Goal: Information Seeking & Learning: Learn about a topic

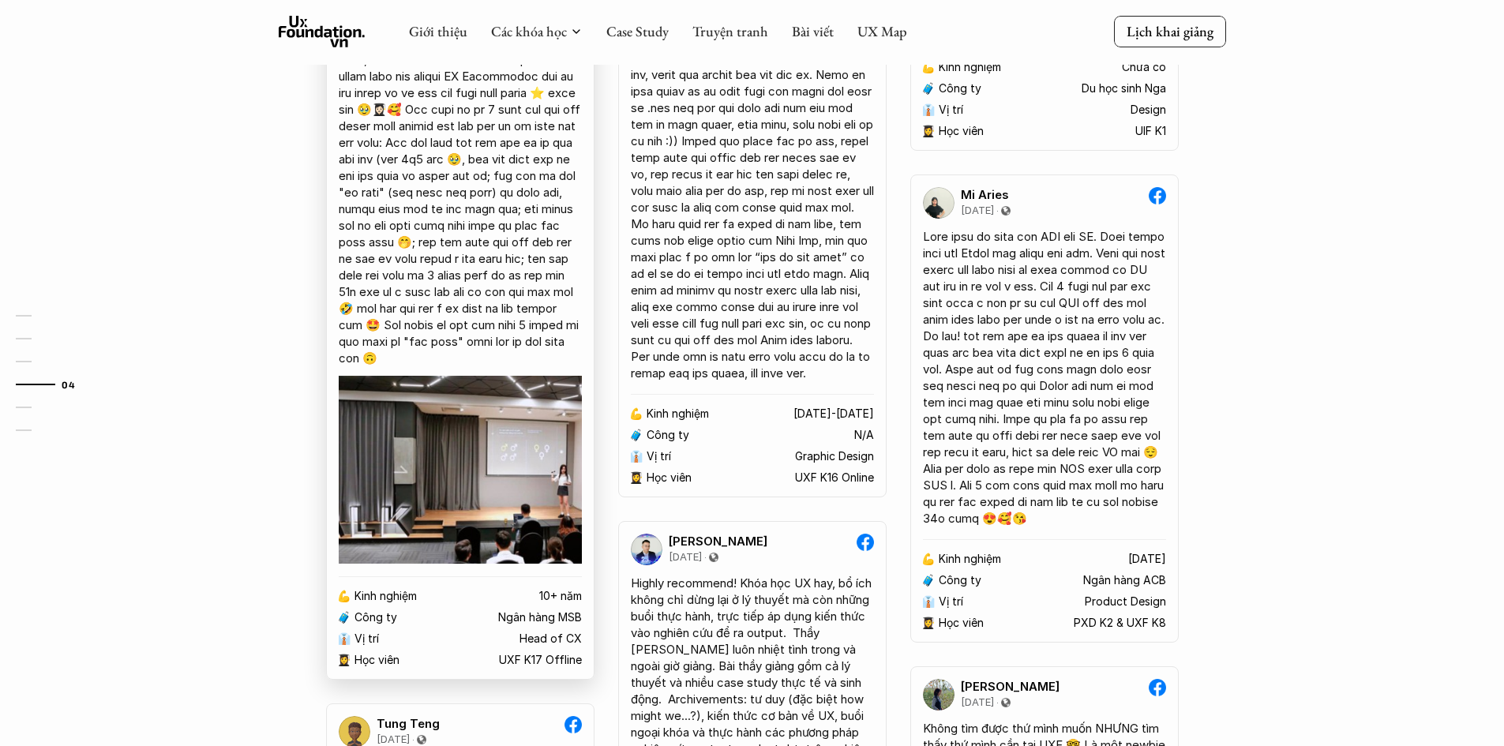
scroll to position [2921, 0]
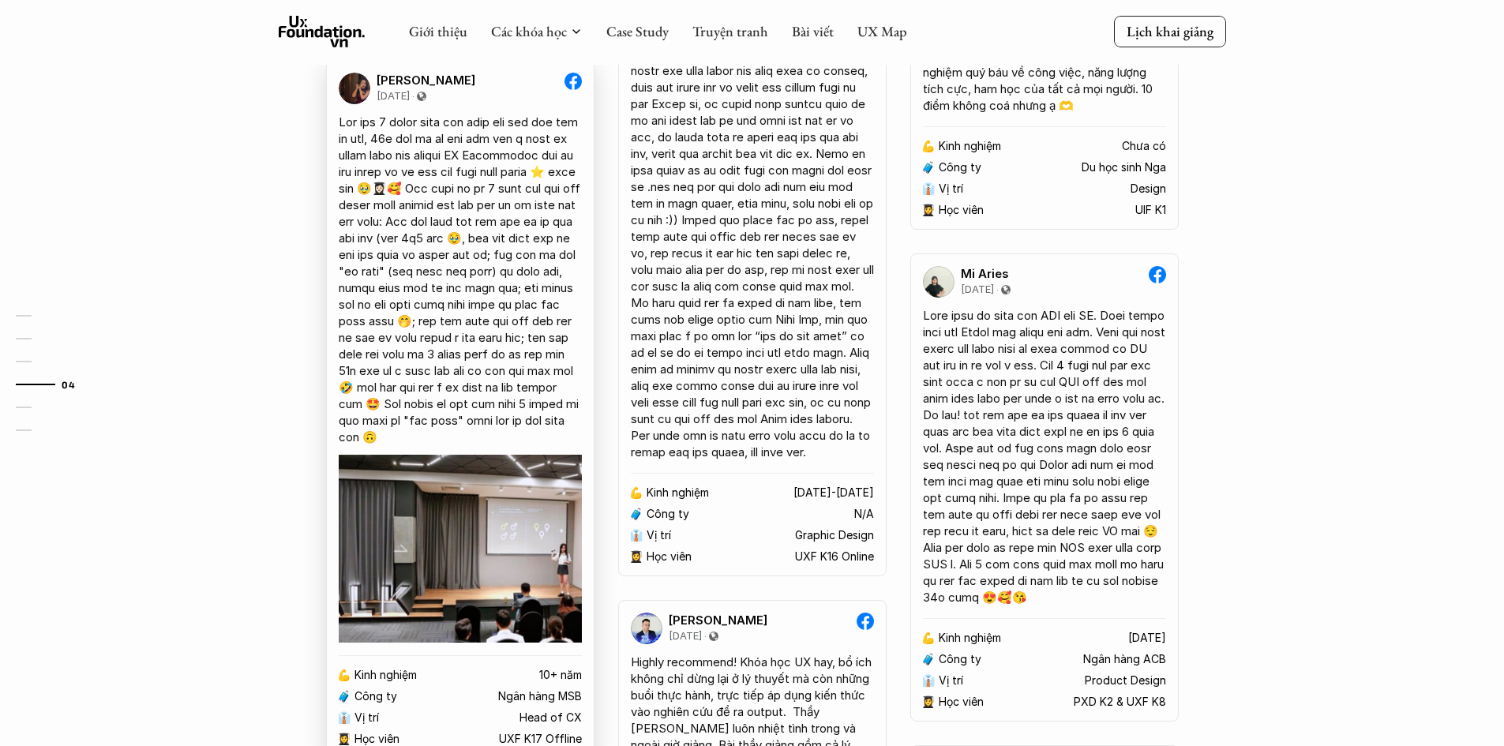
click at [470, 516] on img at bounding box center [460, 549] width 243 height 188
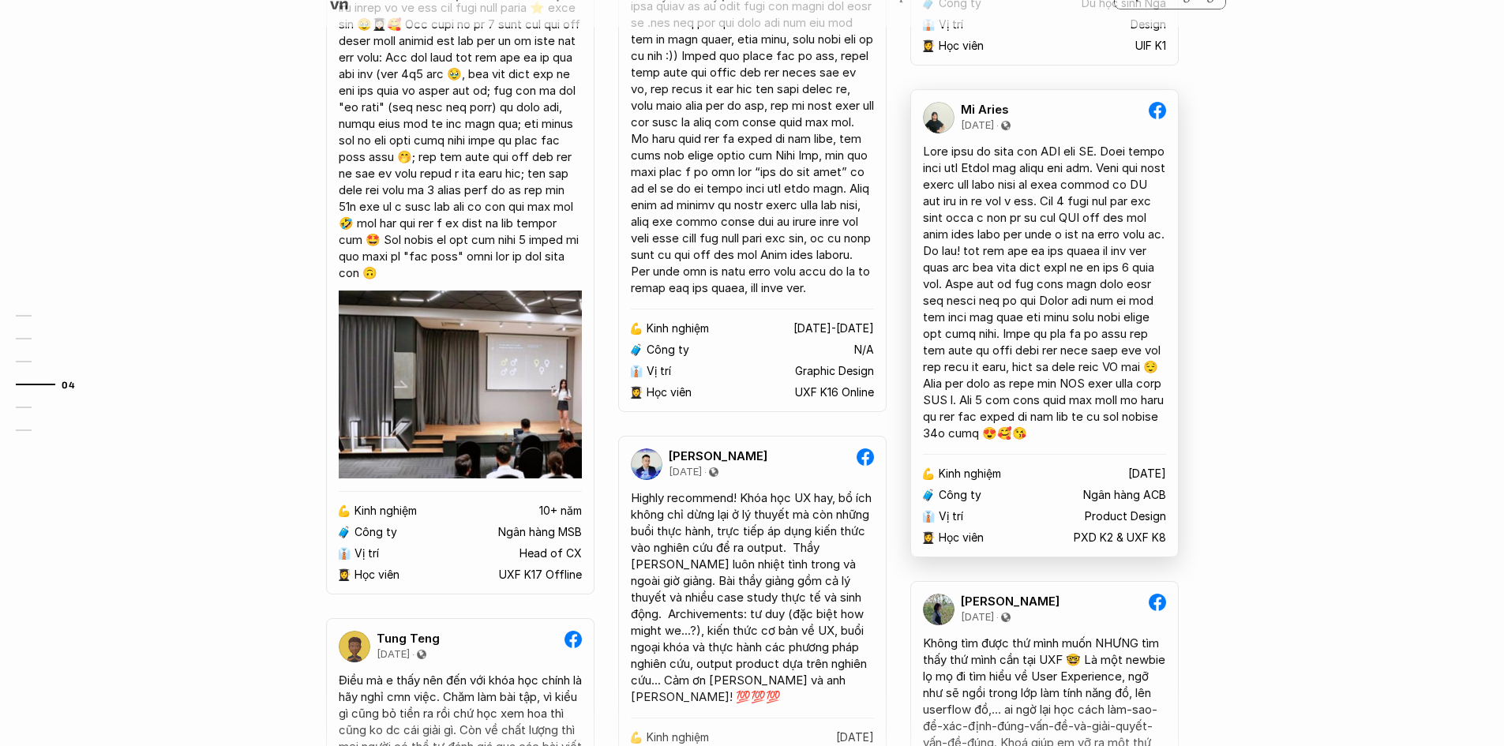
scroll to position [3000, 0]
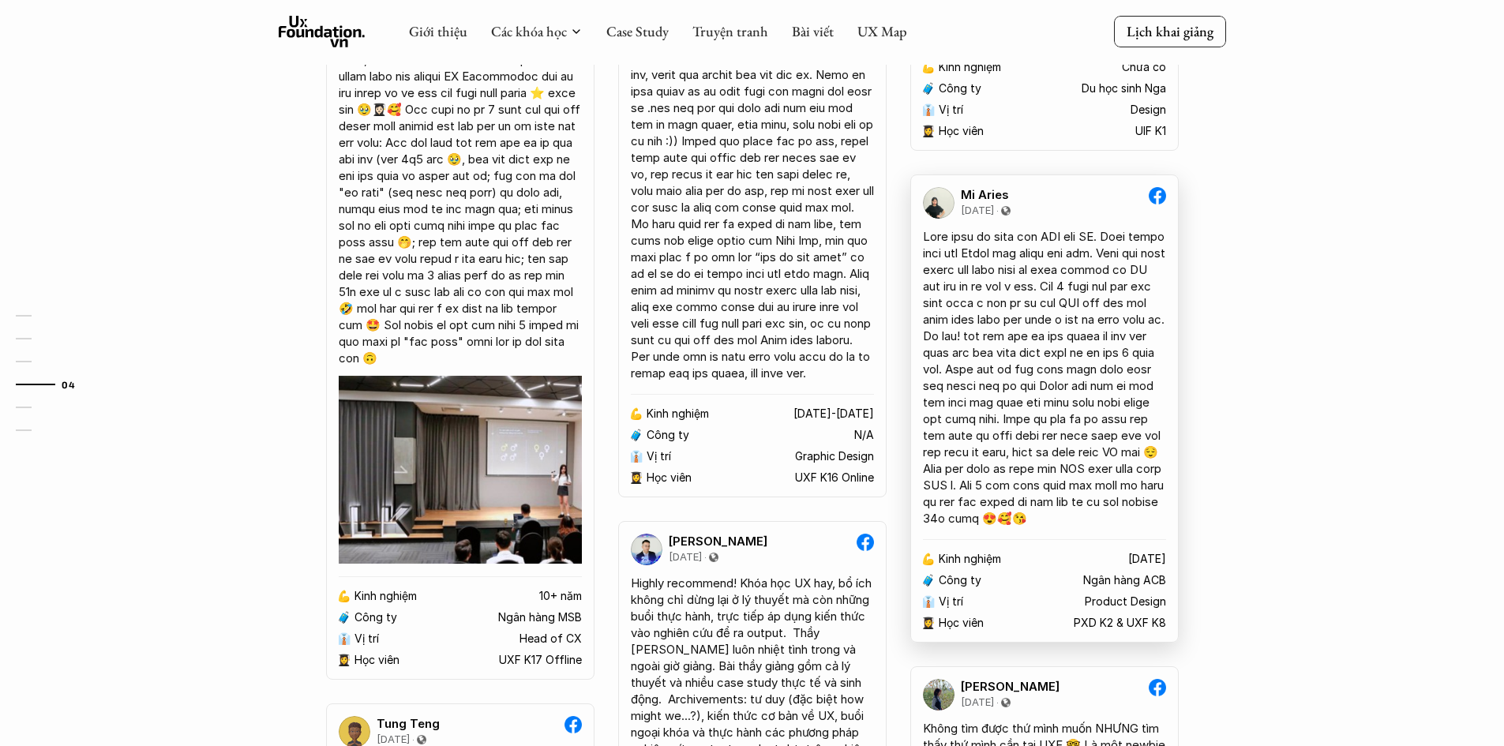
click at [1046, 410] on div at bounding box center [1044, 377] width 243 height 298
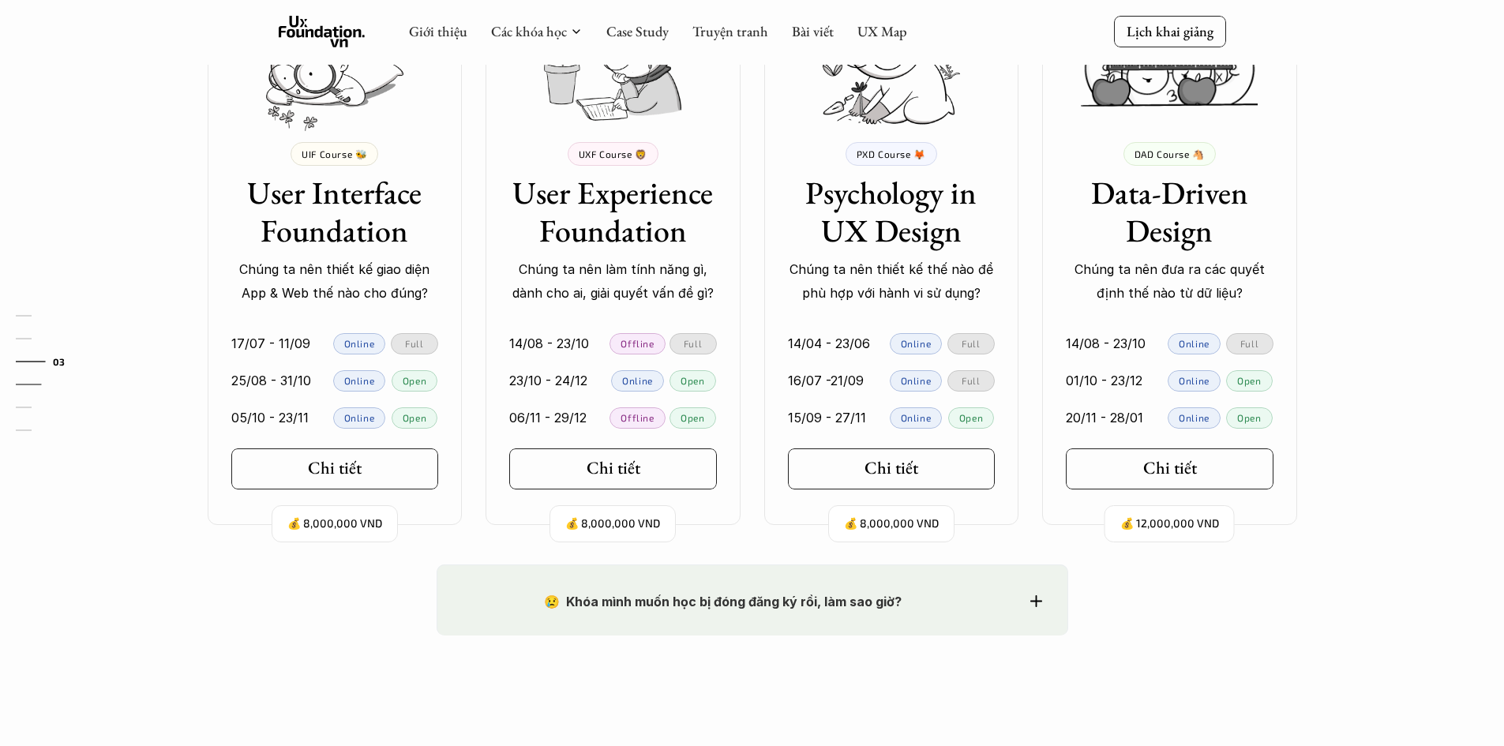
scroll to position [1421, 0]
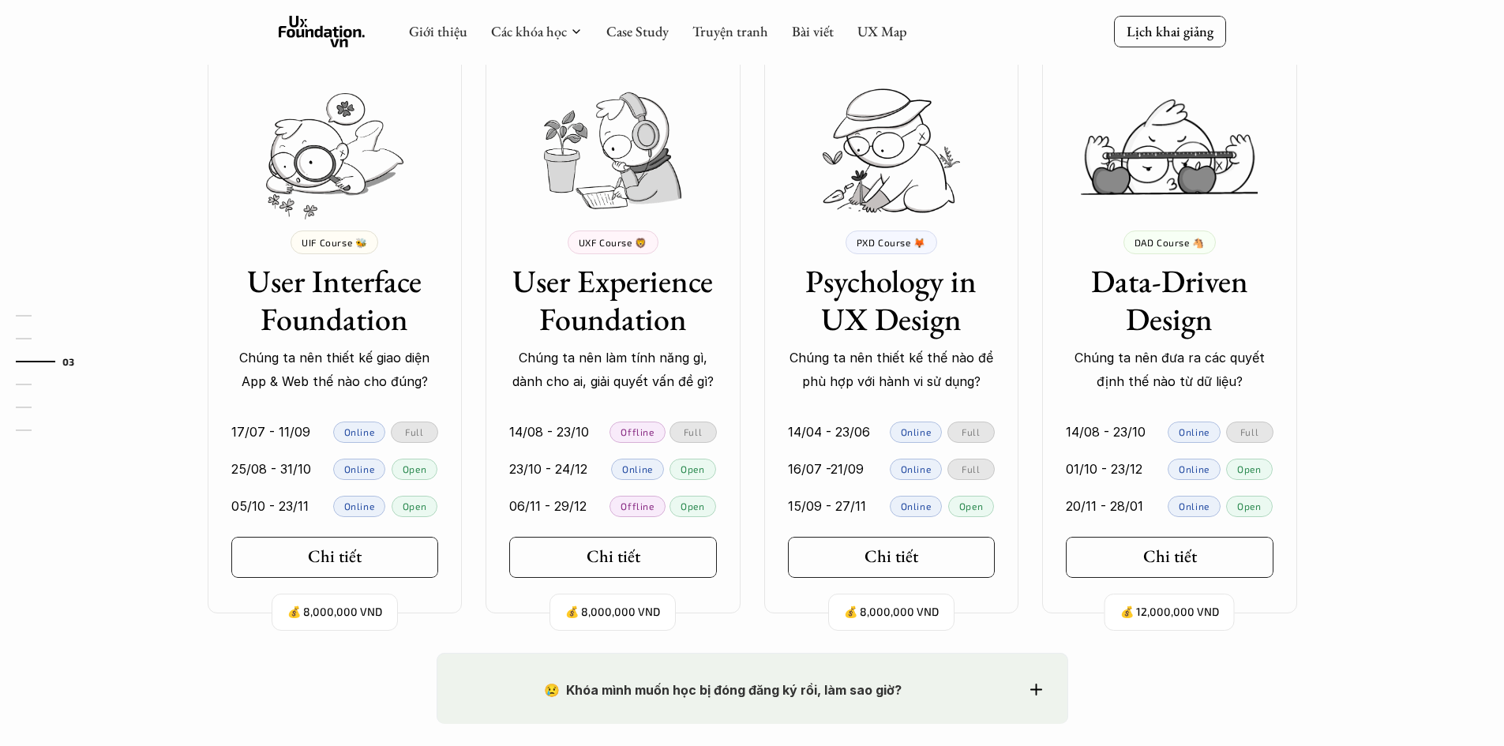
click at [913, 368] on p "Chúng ta nên thiết kế thế nào để phù hợp với hành vi sử dụng?" at bounding box center [892, 370] width 208 height 48
click at [903, 366] on div at bounding box center [903, 366] width 0 height 0
click at [976, 378] on p "Chúng ta nên thiết kế thế nào để phù hợp với hành vi sử dụng?" at bounding box center [892, 370] width 208 height 48
click at [1009, 589] on div "💰 8,000,000 VND PXD Course 🦊 Psychology in UX Design Chúng ta nên thiết kế thế …" at bounding box center [891, 333] width 255 height 560
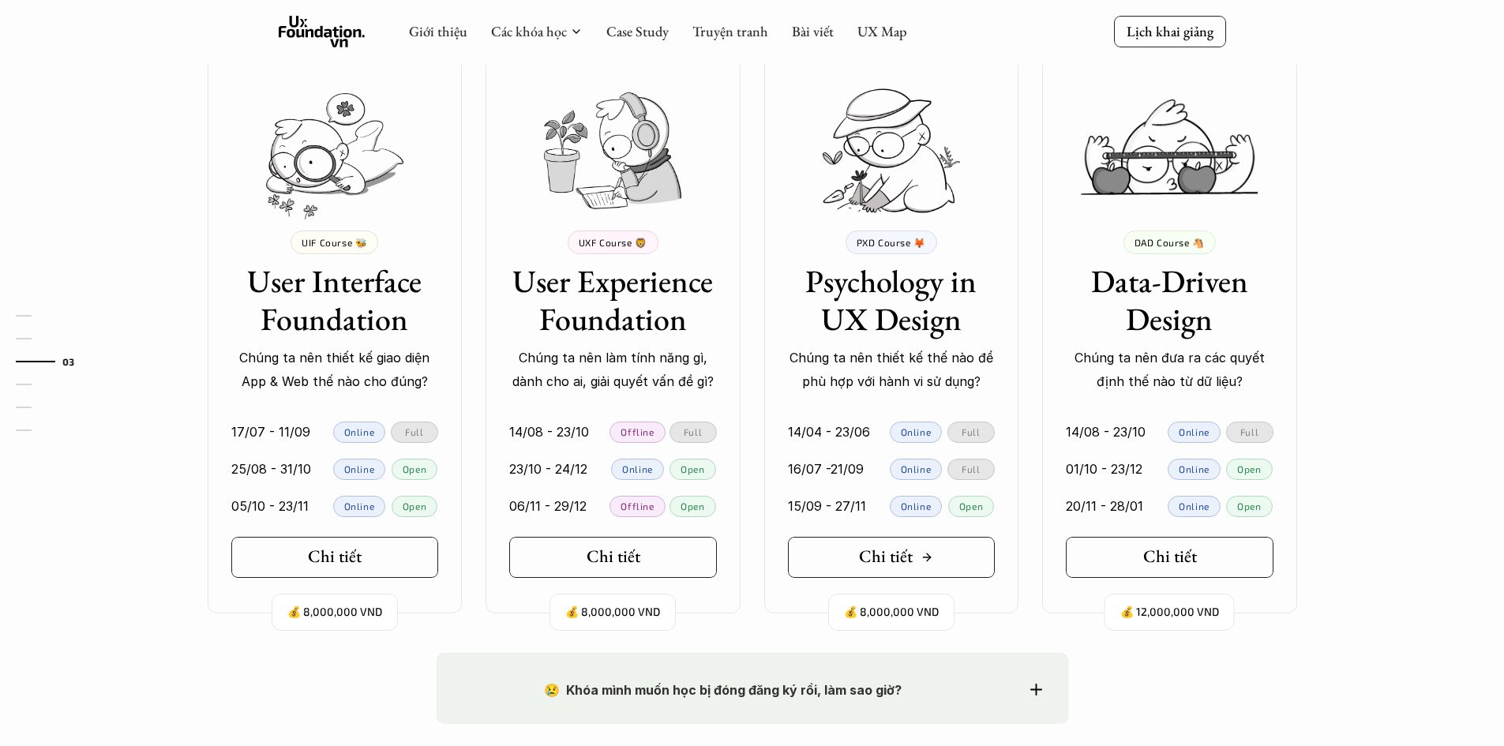
click at [908, 550] on h5 "Chi tiết" at bounding box center [886, 556] width 54 height 21
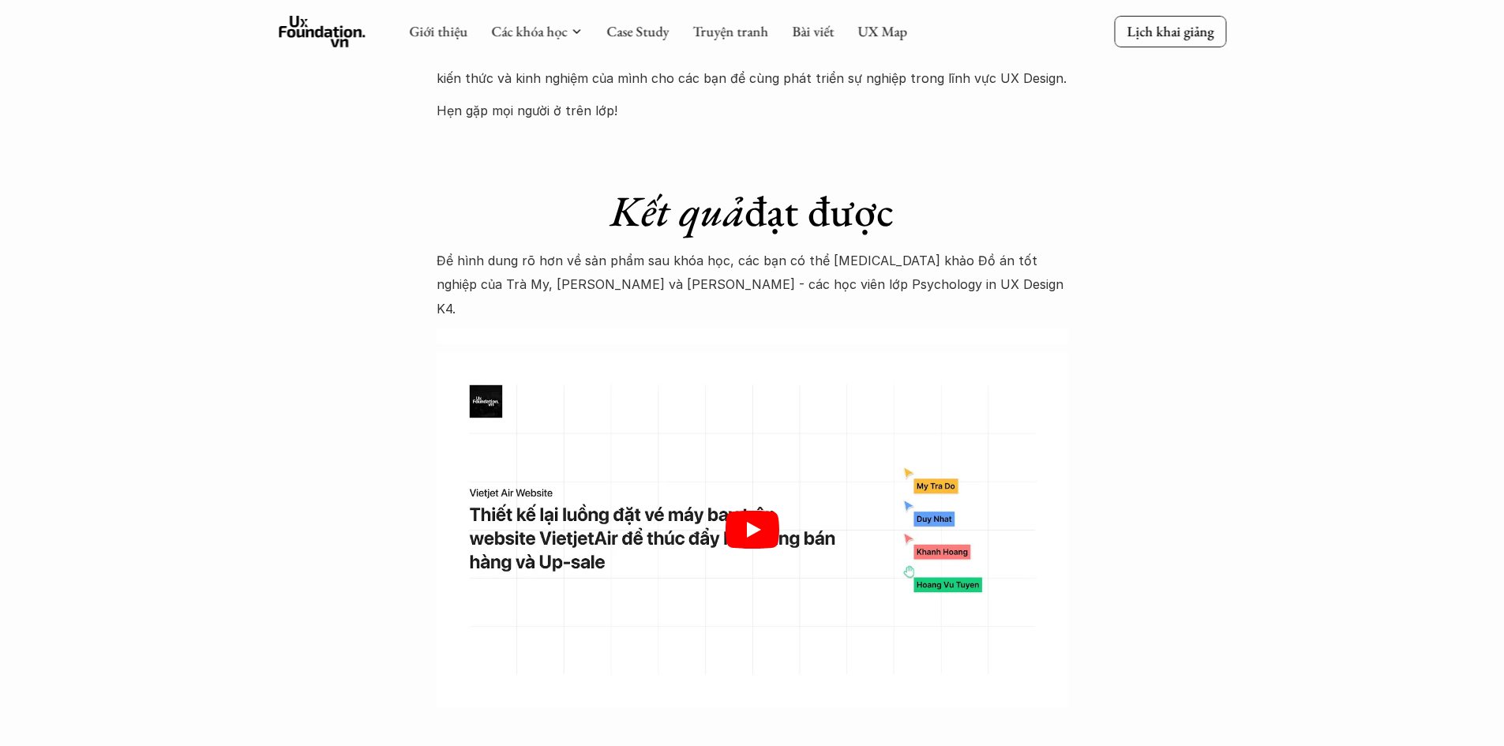
scroll to position [4578, 0]
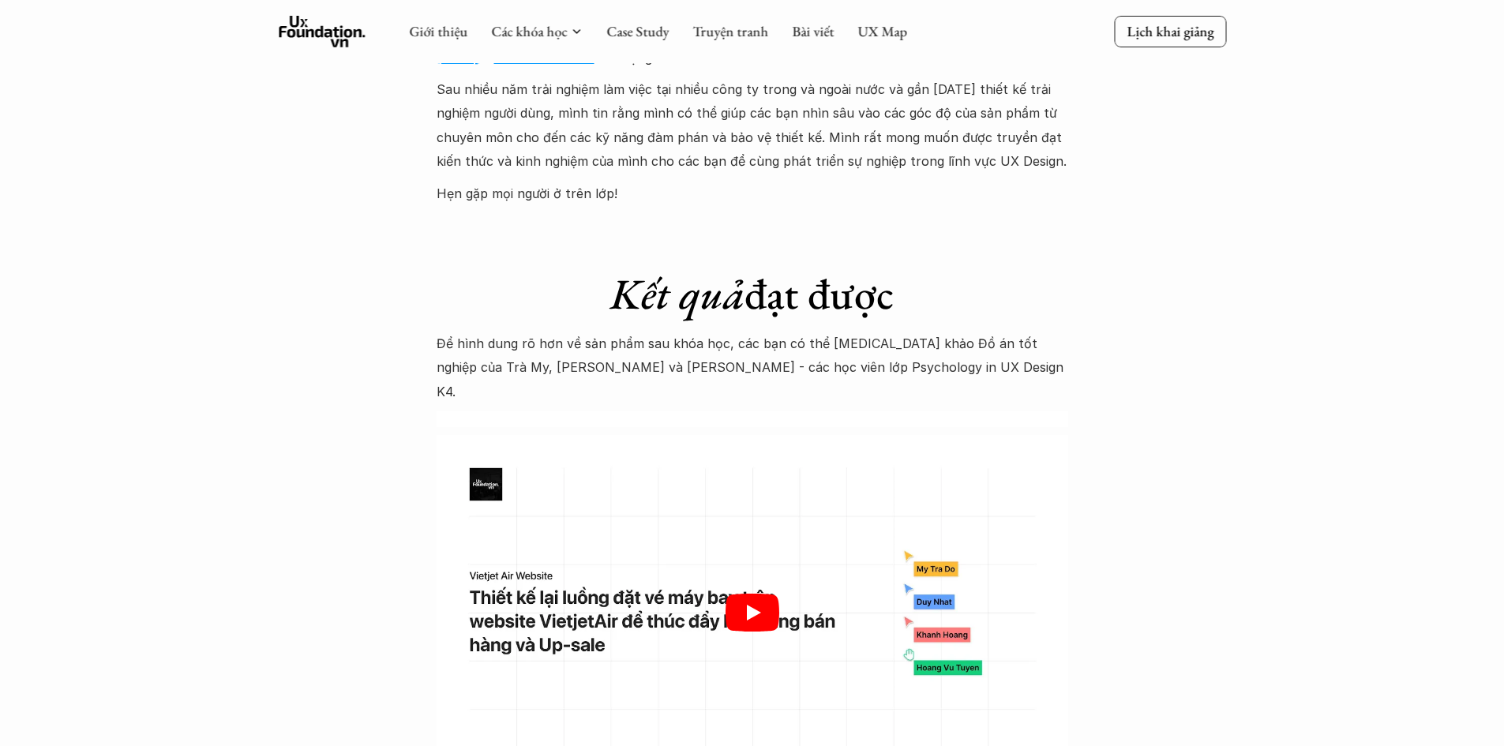
click at [710, 464] on div at bounding box center [752, 612] width 631 height 355
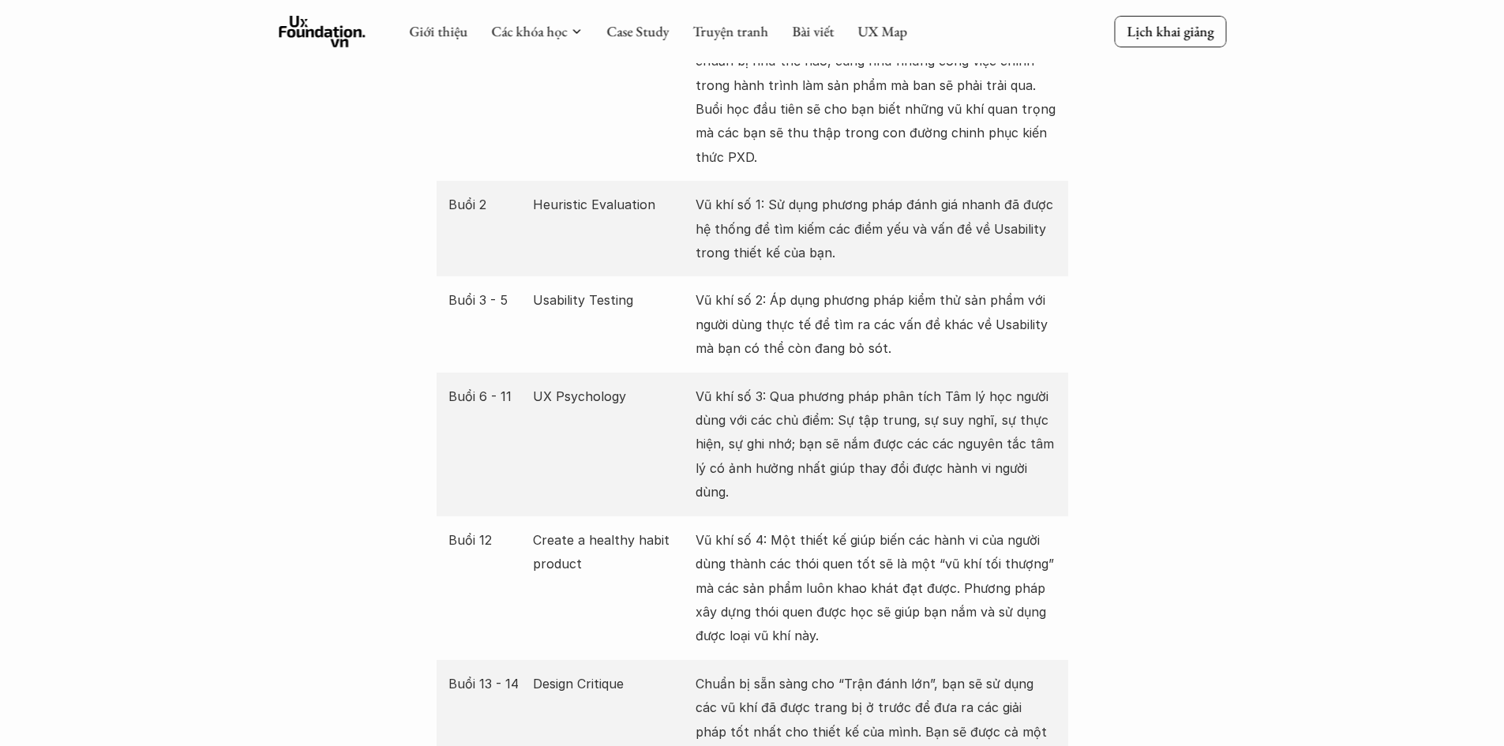
scroll to position [3000, 0]
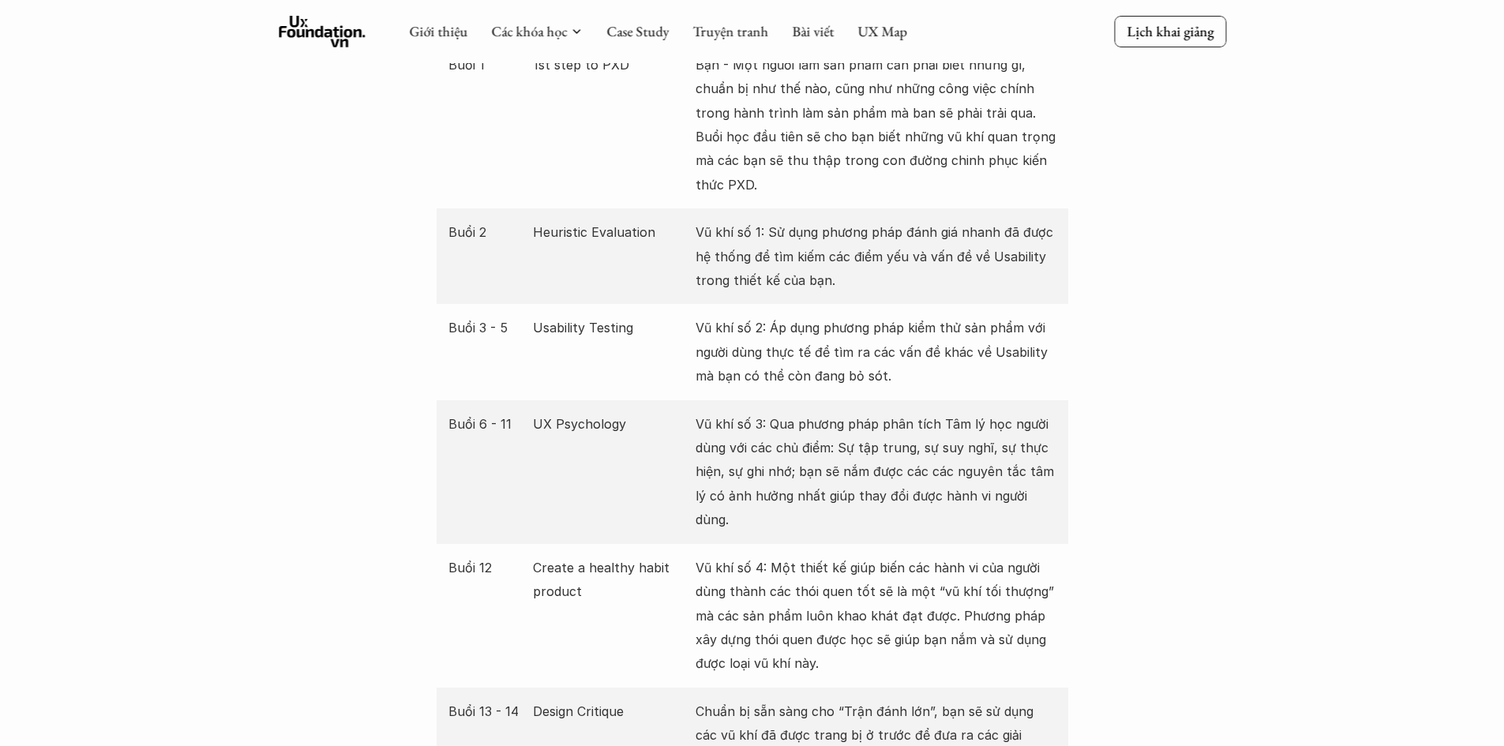
click at [616, 229] on p "Heuristic Evaluation" at bounding box center [610, 232] width 155 height 24
click at [616, 227] on p "Heuristic Evaluation" at bounding box center [610, 232] width 155 height 24
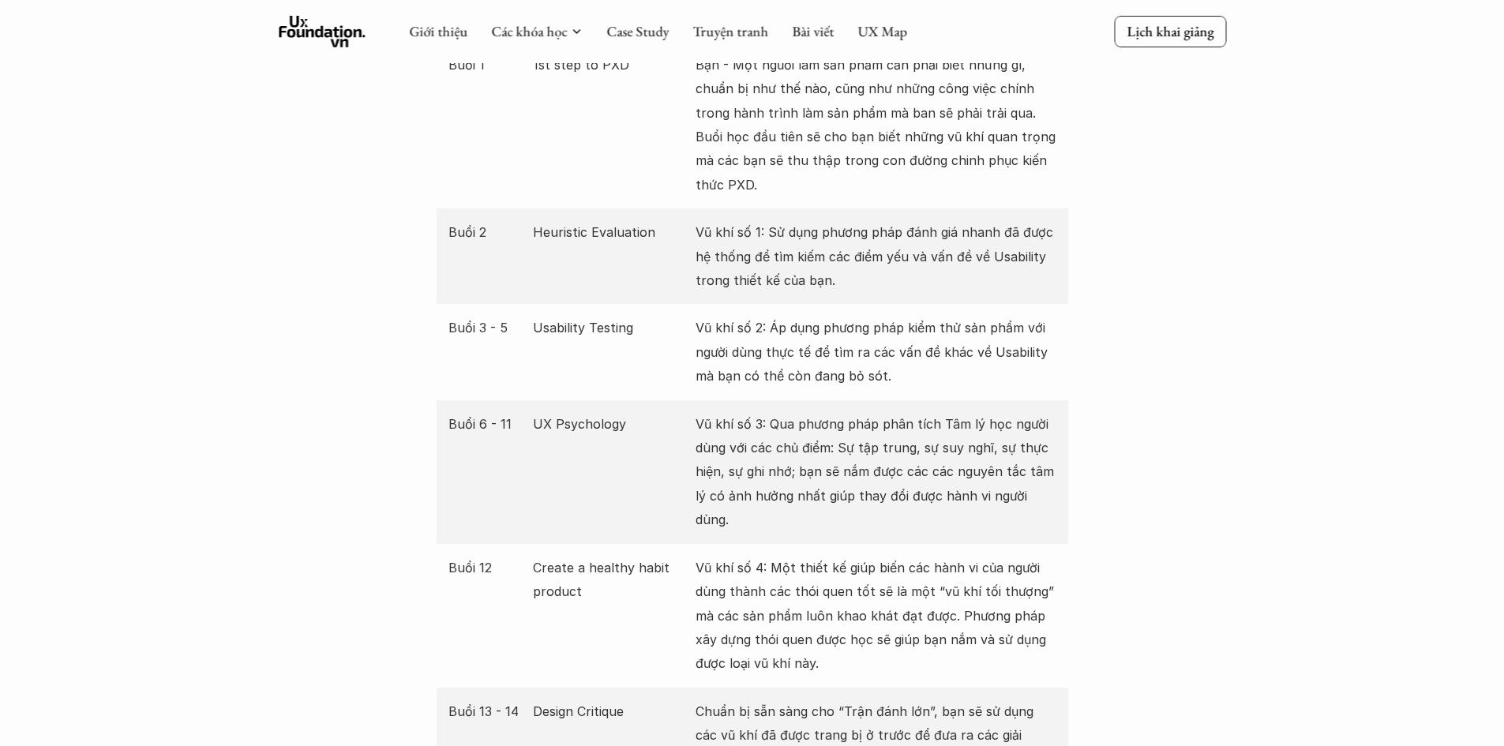
click at [592, 417] on p "UX Psychology" at bounding box center [610, 424] width 155 height 24
drag, startPoint x: 592, startPoint y: 417, endPoint x: 651, endPoint y: 395, distance: 62.9
click at [593, 417] on p "UX Psychology" at bounding box center [610, 424] width 155 height 24
copy p "UX Psychology"
